Goal: Information Seeking & Learning: Learn about a topic

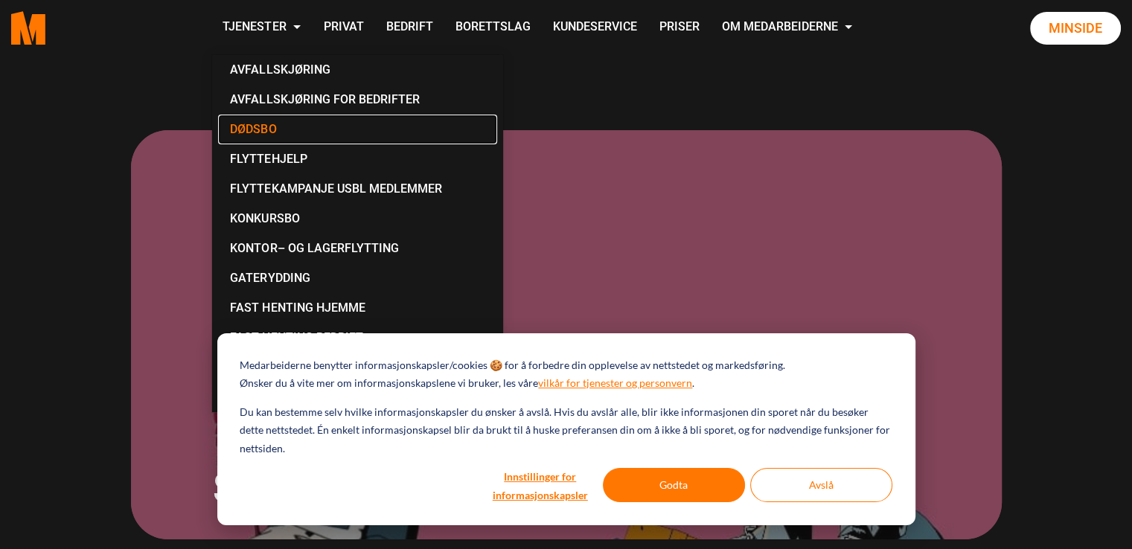
click at [258, 132] on link "Dødsbo" at bounding box center [357, 130] width 279 height 30
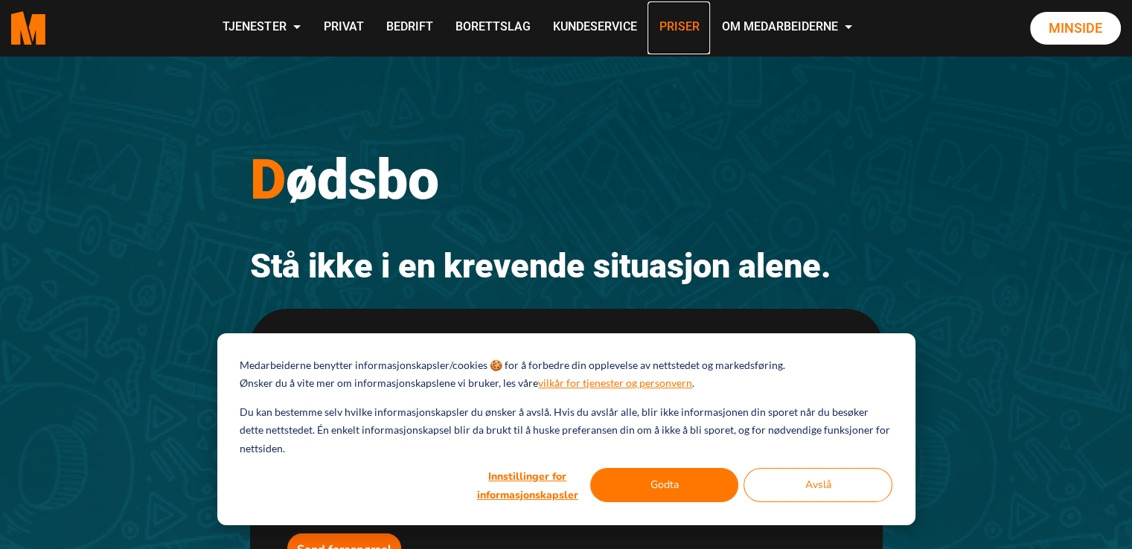
click at [682, 31] on link "Priser" at bounding box center [679, 27] width 63 height 53
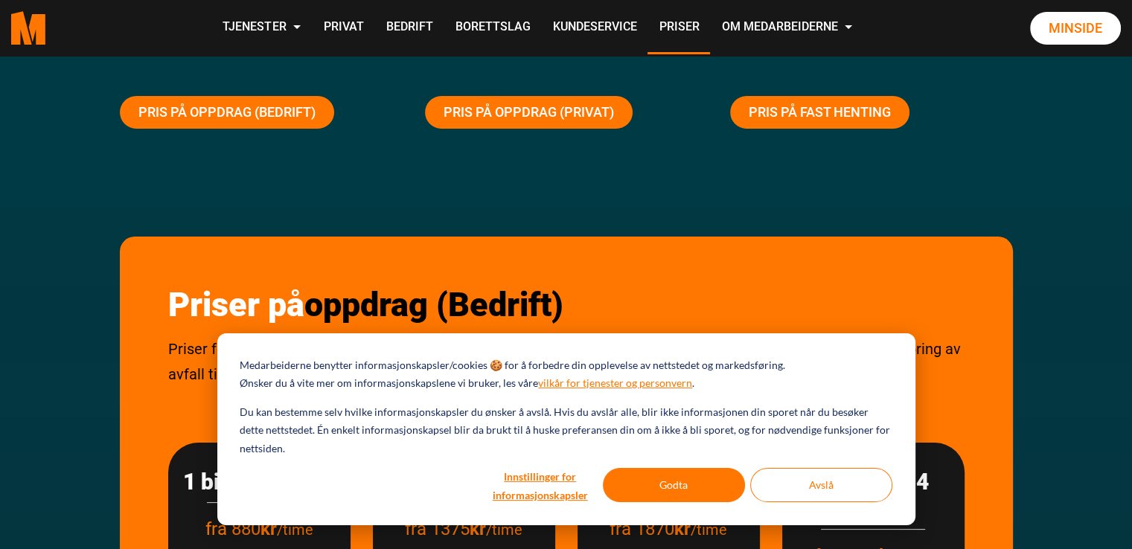
scroll to position [149, 0]
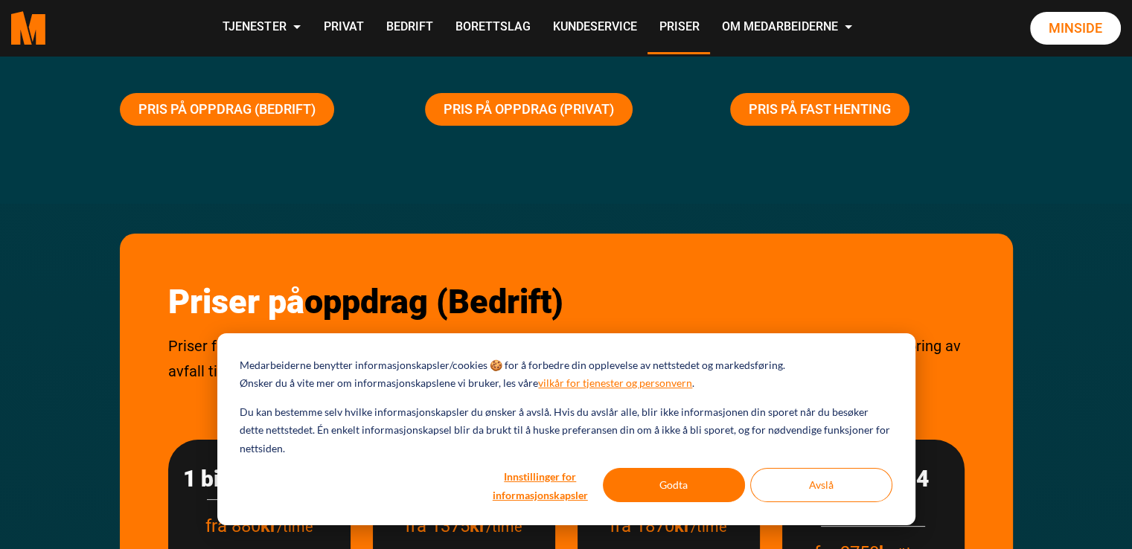
click at [633, 459] on div "Medarbeiderne benytter informasjonskapsler/cookies 🍪 for å forbedre din oppleve…" at bounding box center [566, 429] width 698 height 192
drag, startPoint x: 668, startPoint y: 479, endPoint x: 639, endPoint y: 465, distance: 32.6
click at [669, 479] on button "Godta" at bounding box center [674, 485] width 142 height 34
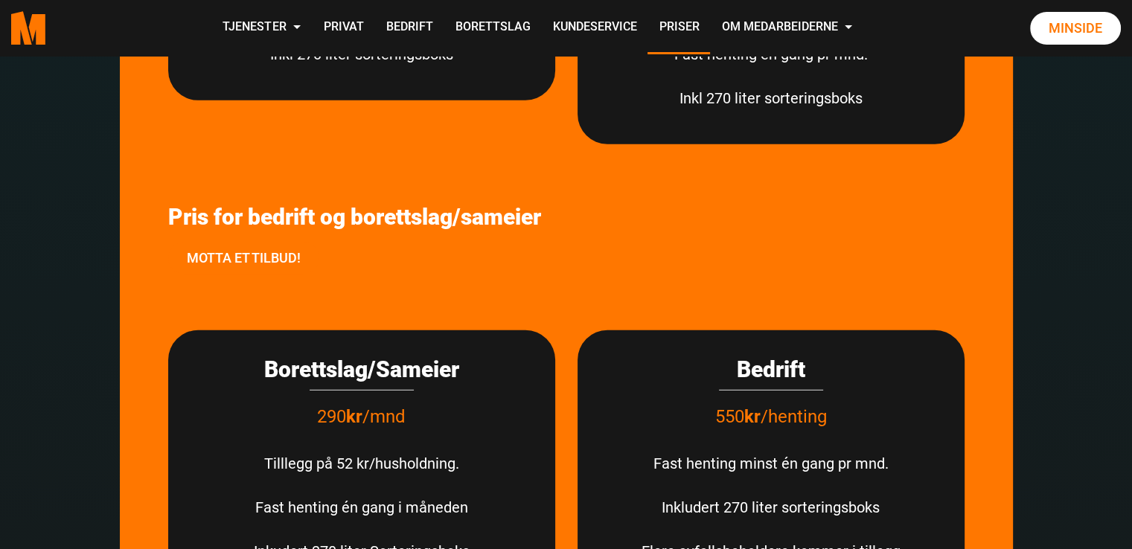
scroll to position [4094, 0]
